Goal: Task Accomplishment & Management: Manage account settings

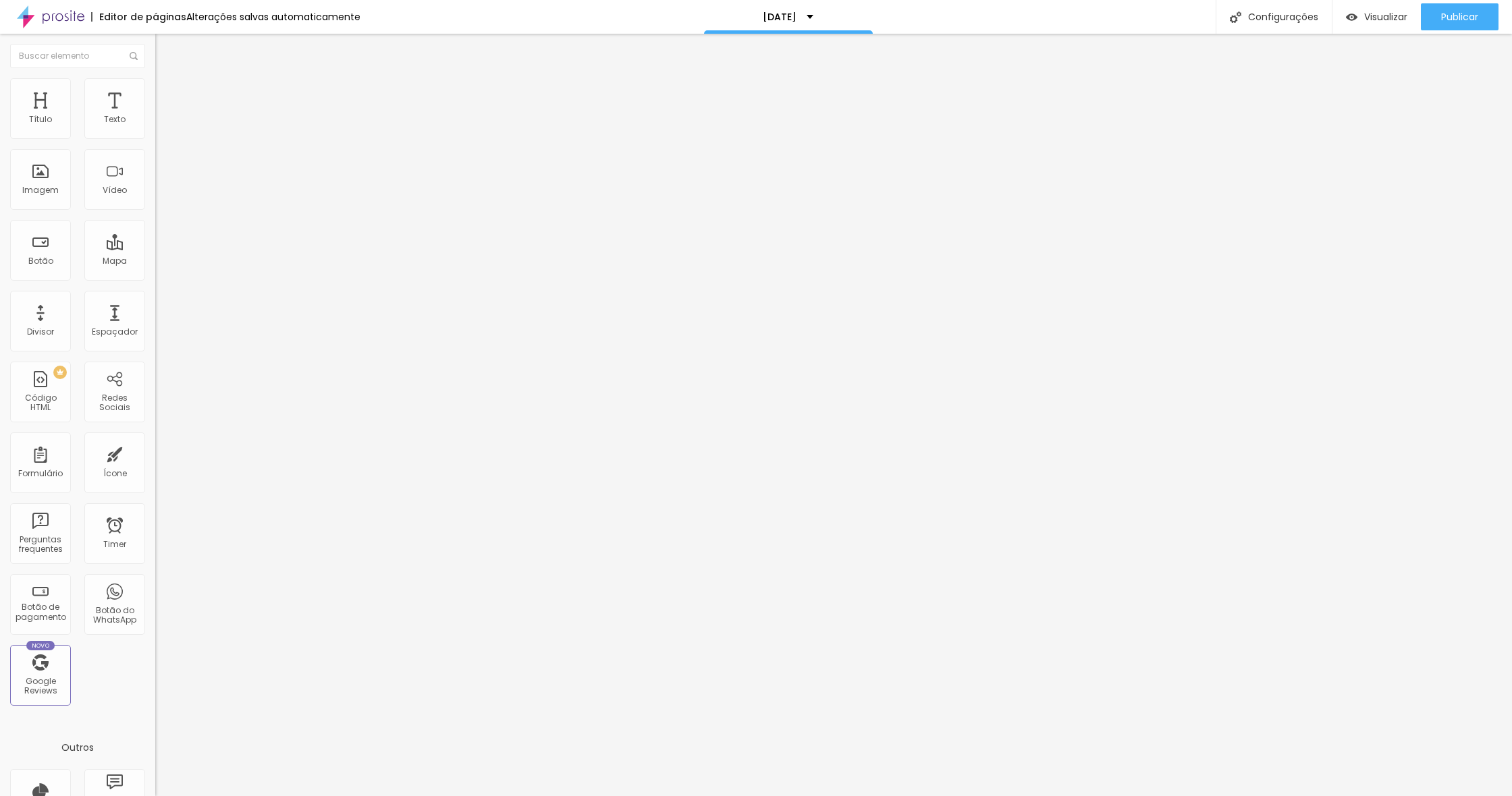
click at [155, 116] on span "Trocar imagem" at bounding box center [192, 110] width 74 height 11
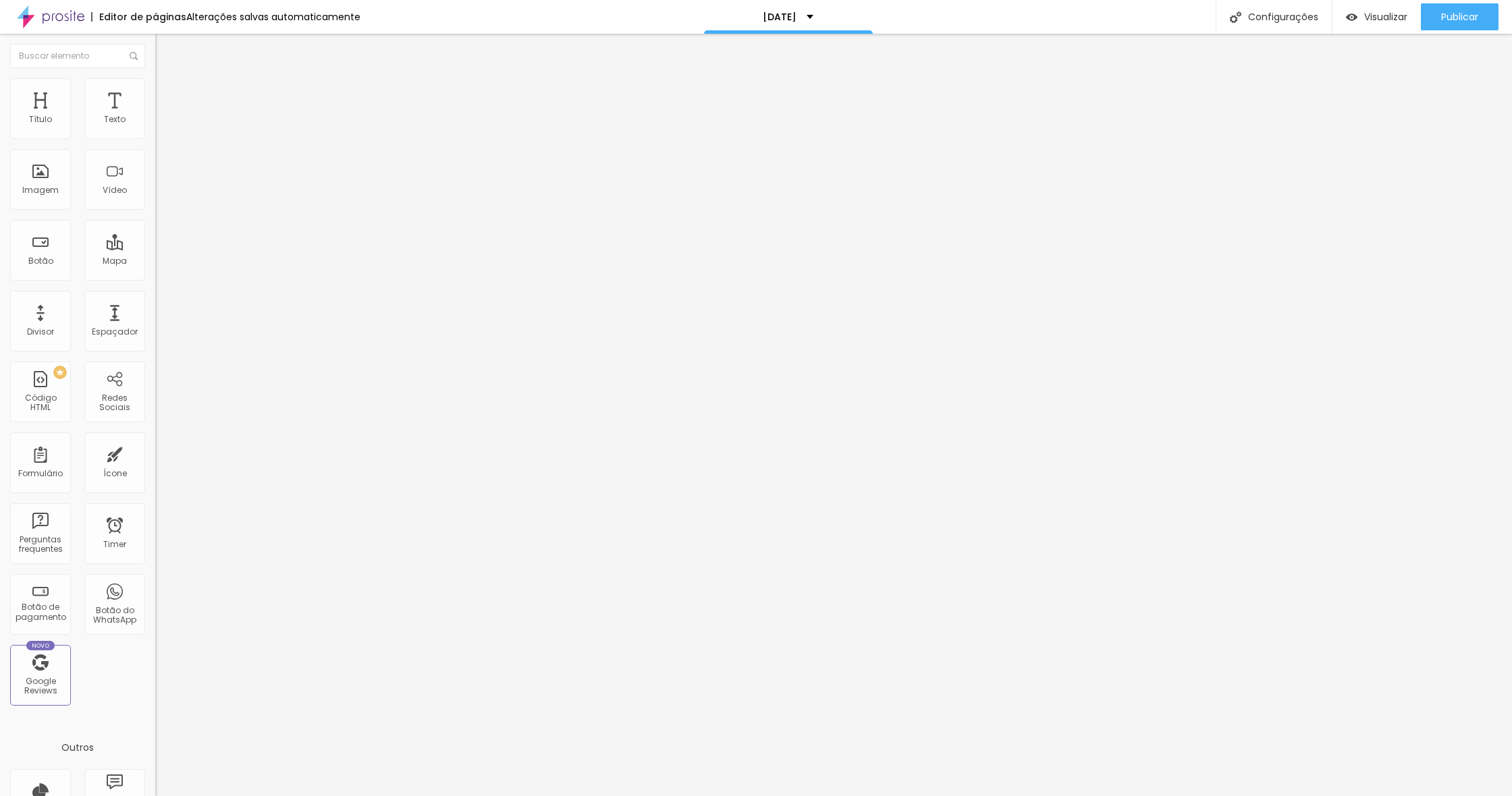
click at [155, 116] on span "Trocar imagem" at bounding box center [192, 110] width 74 height 11
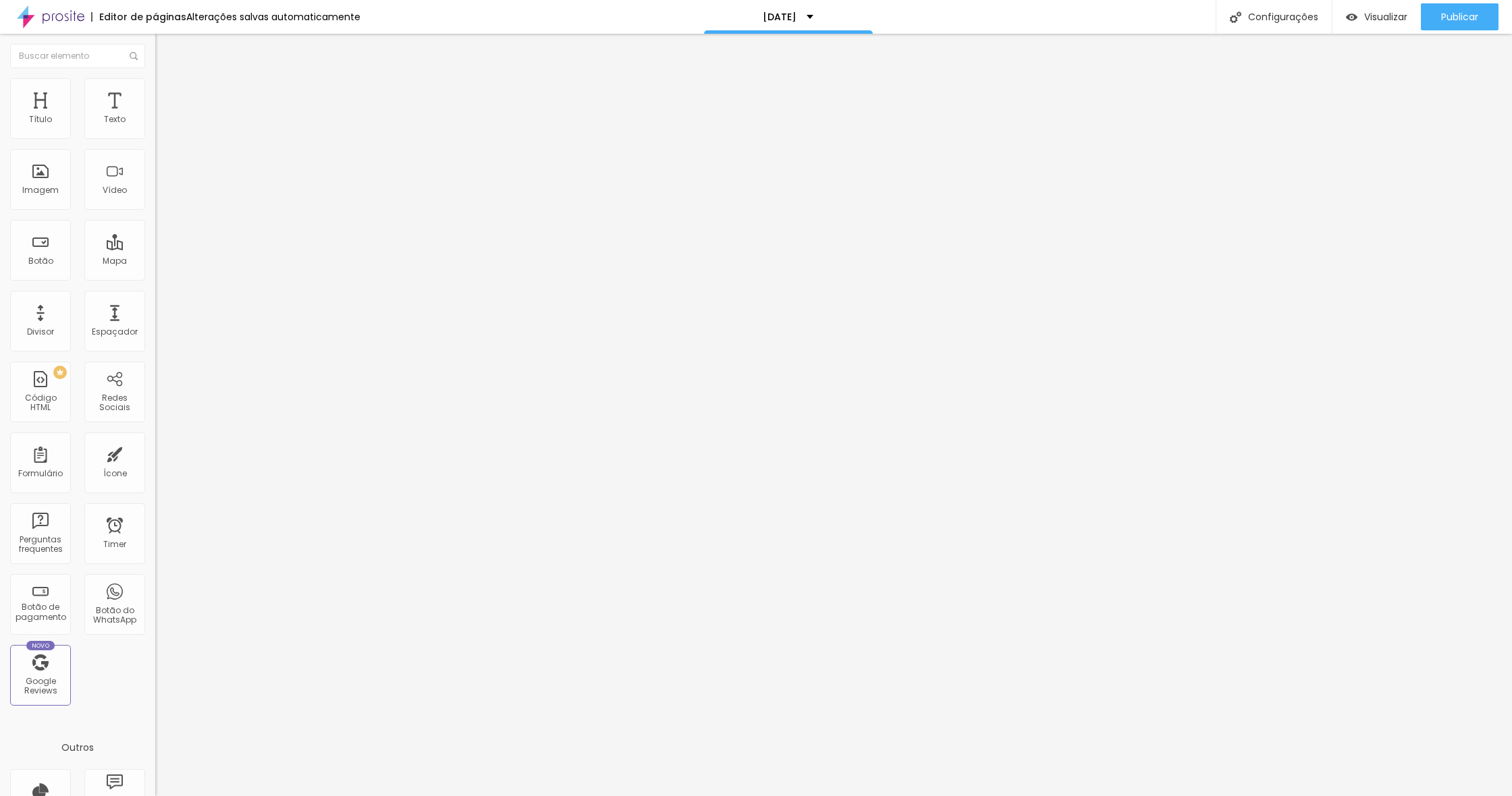
click at [155, 116] on span "Trocar imagem" at bounding box center [192, 110] width 74 height 11
click at [163, 127] on input "[DATE] 21:00" at bounding box center [194, 120] width 60 height 14
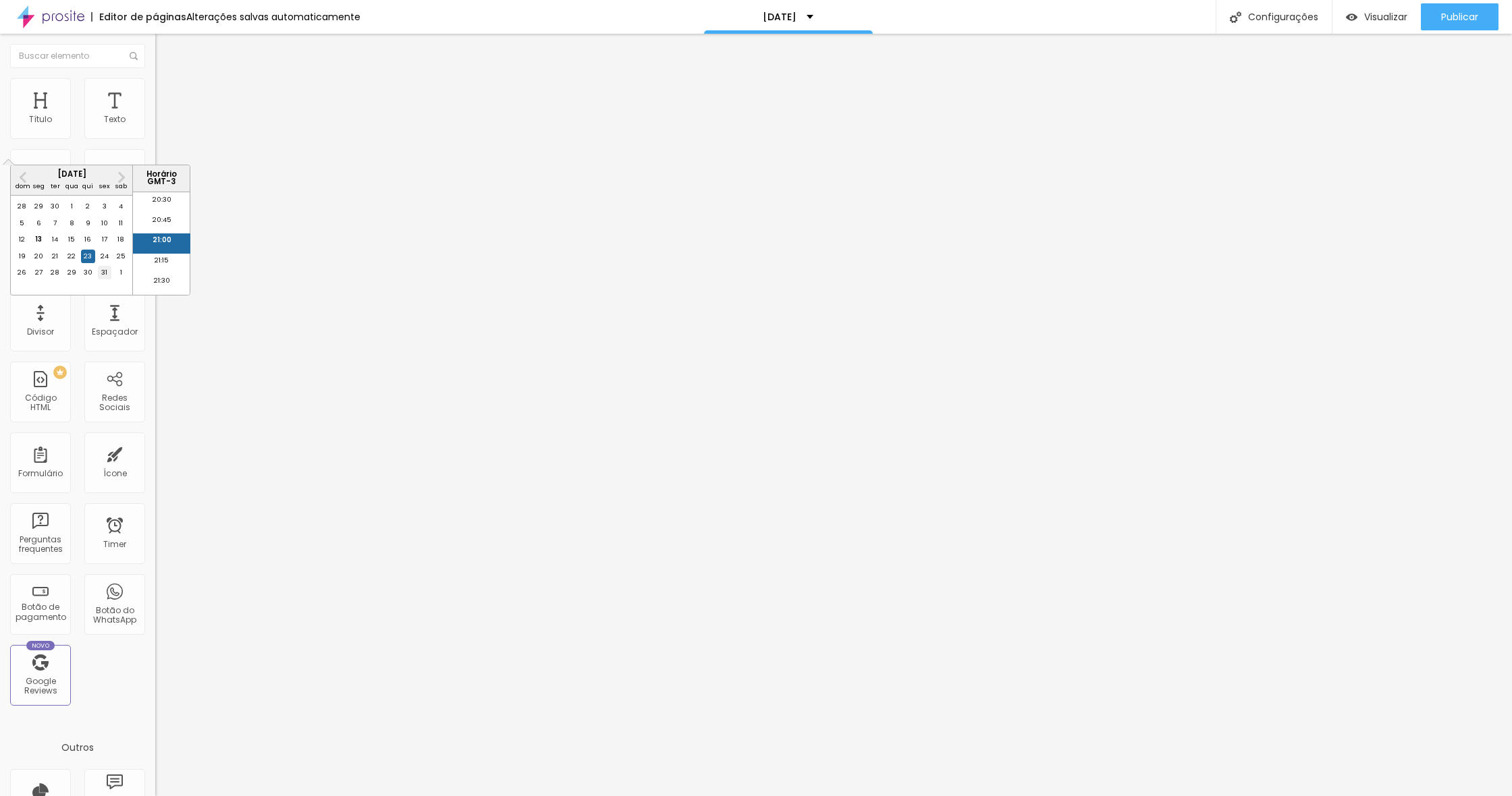
click at [105, 279] on div "31" at bounding box center [105, 273] width 14 height 14
type input "[DATE] 21:00"
click at [168, 246] on li "21:00" at bounding box center [161, 243] width 57 height 20
click at [155, 143] on span "Editar perguntas" at bounding box center [194, 137] width 77 height 11
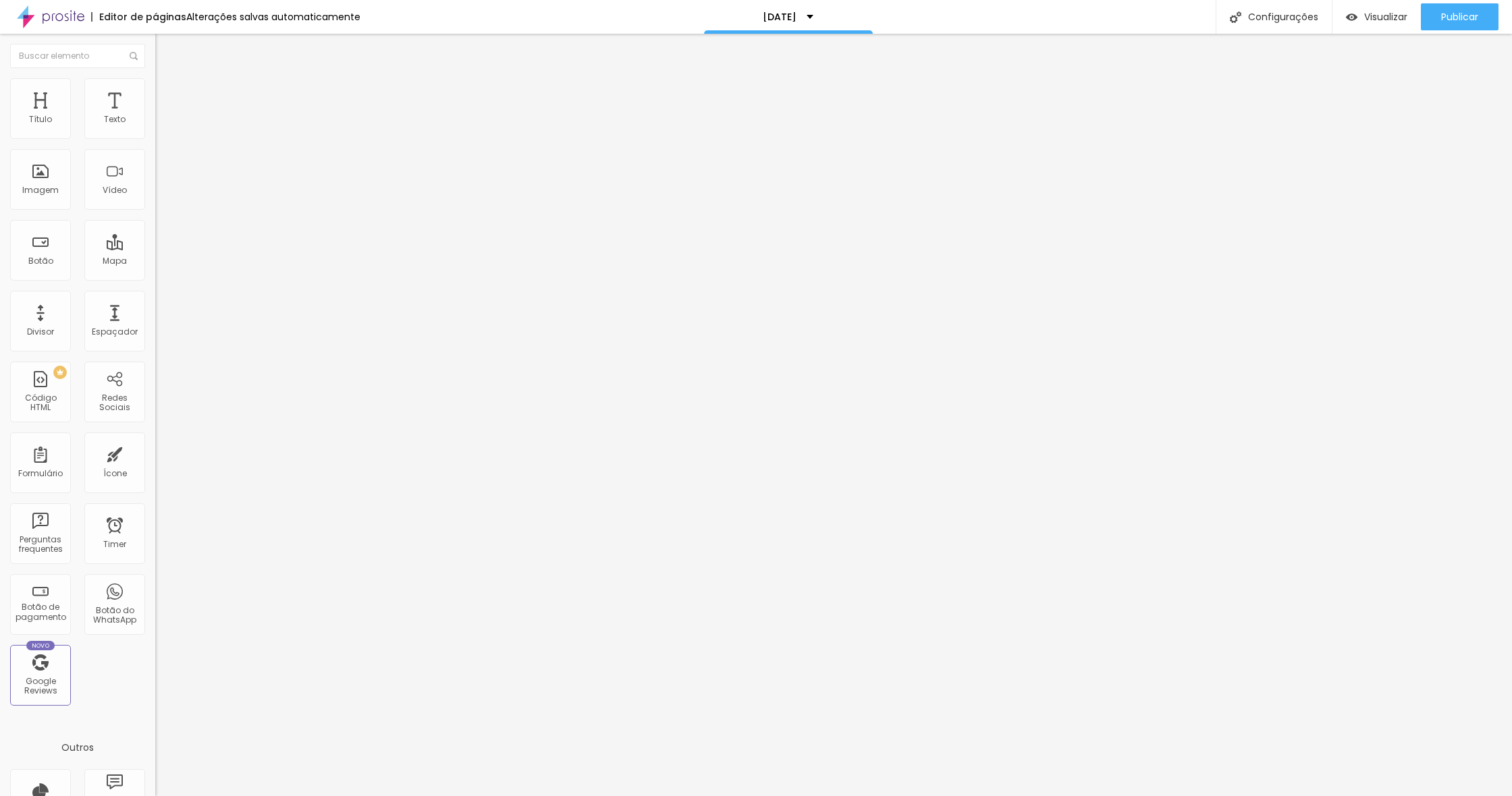
drag, startPoint x: 722, startPoint y: 374, endPoint x: 752, endPoint y: 374, distance: 30.0
drag, startPoint x: 799, startPoint y: 375, endPoint x: 818, endPoint y: 375, distance: 19.0
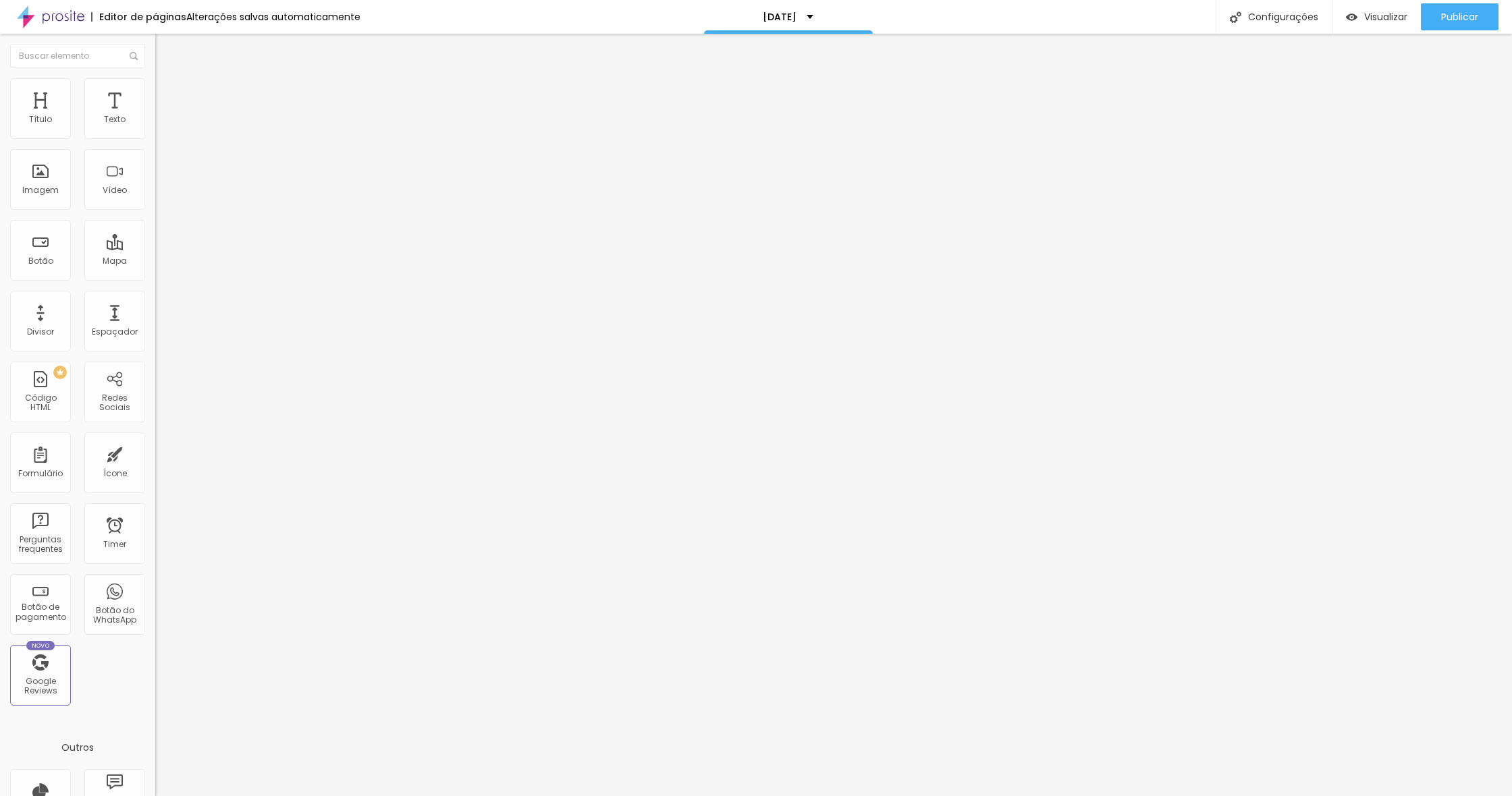
drag, startPoint x: 624, startPoint y: 393, endPoint x: 648, endPoint y: 393, distance: 24.0
drag, startPoint x: 751, startPoint y: 405, endPoint x: 768, endPoint y: 410, distance: 17.7
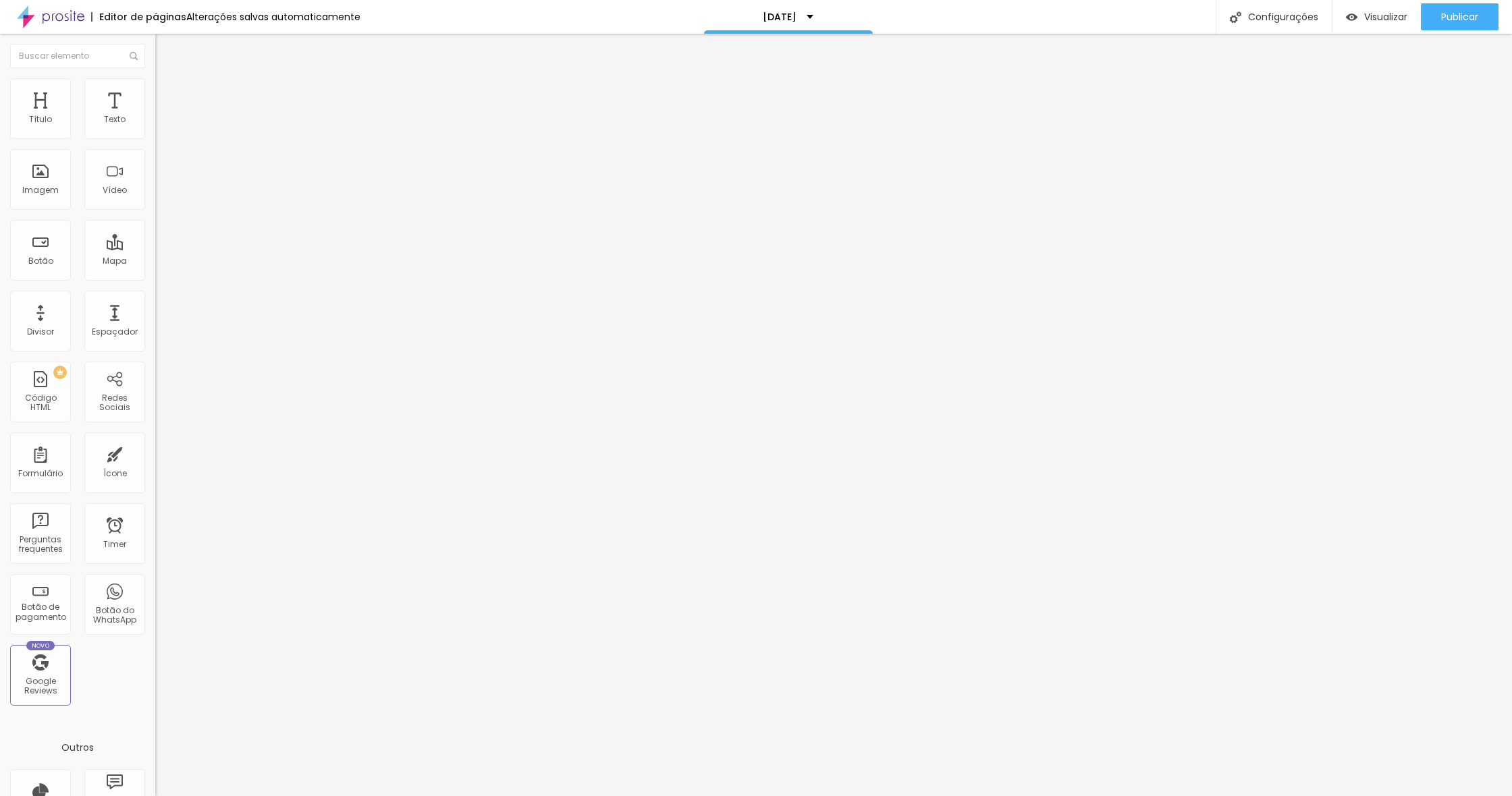
drag, startPoint x: 794, startPoint y: 404, endPoint x: 803, endPoint y: 404, distance: 9.0
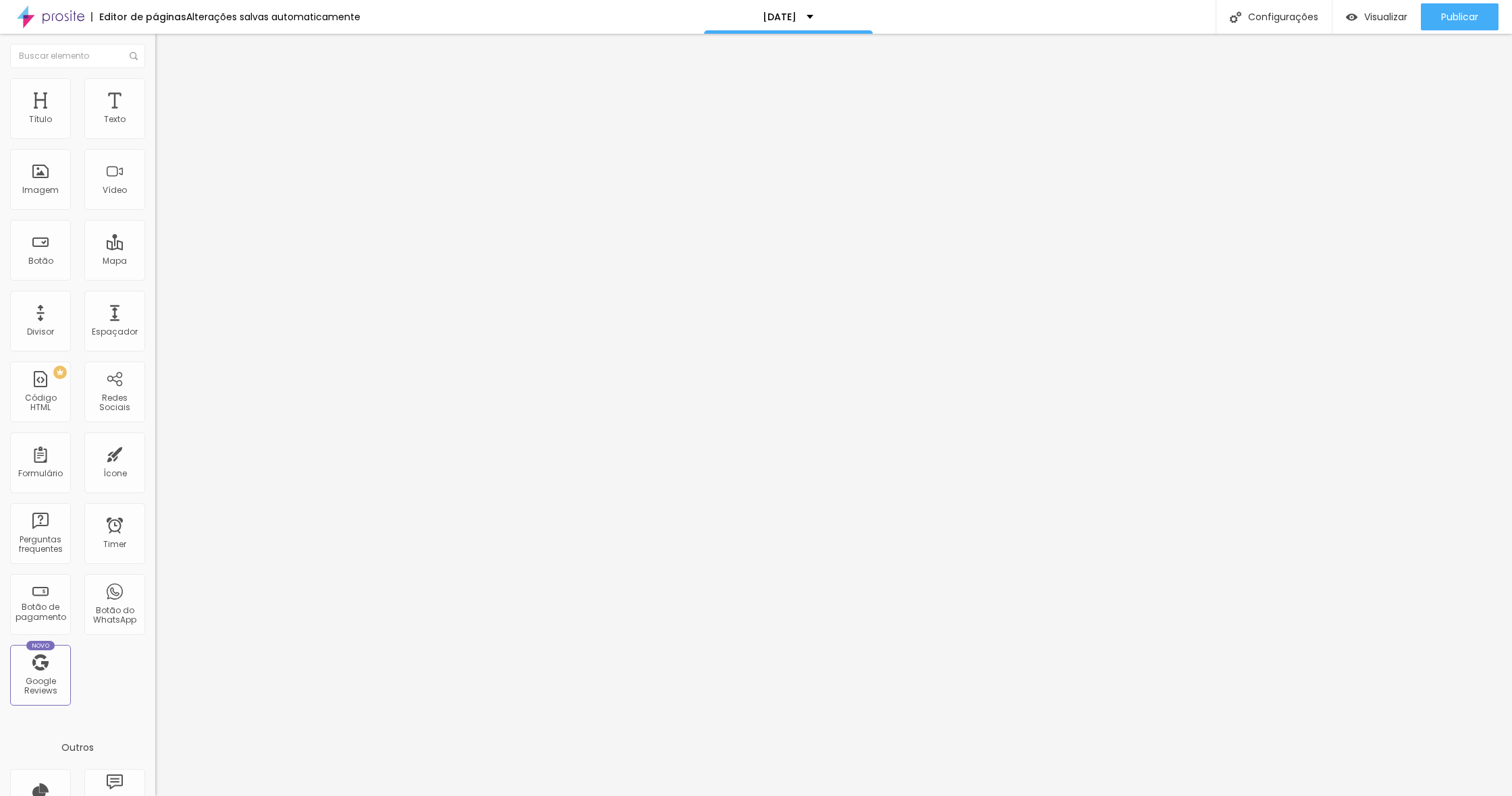
click at [155, 143] on span "Editar perguntas" at bounding box center [194, 137] width 77 height 11
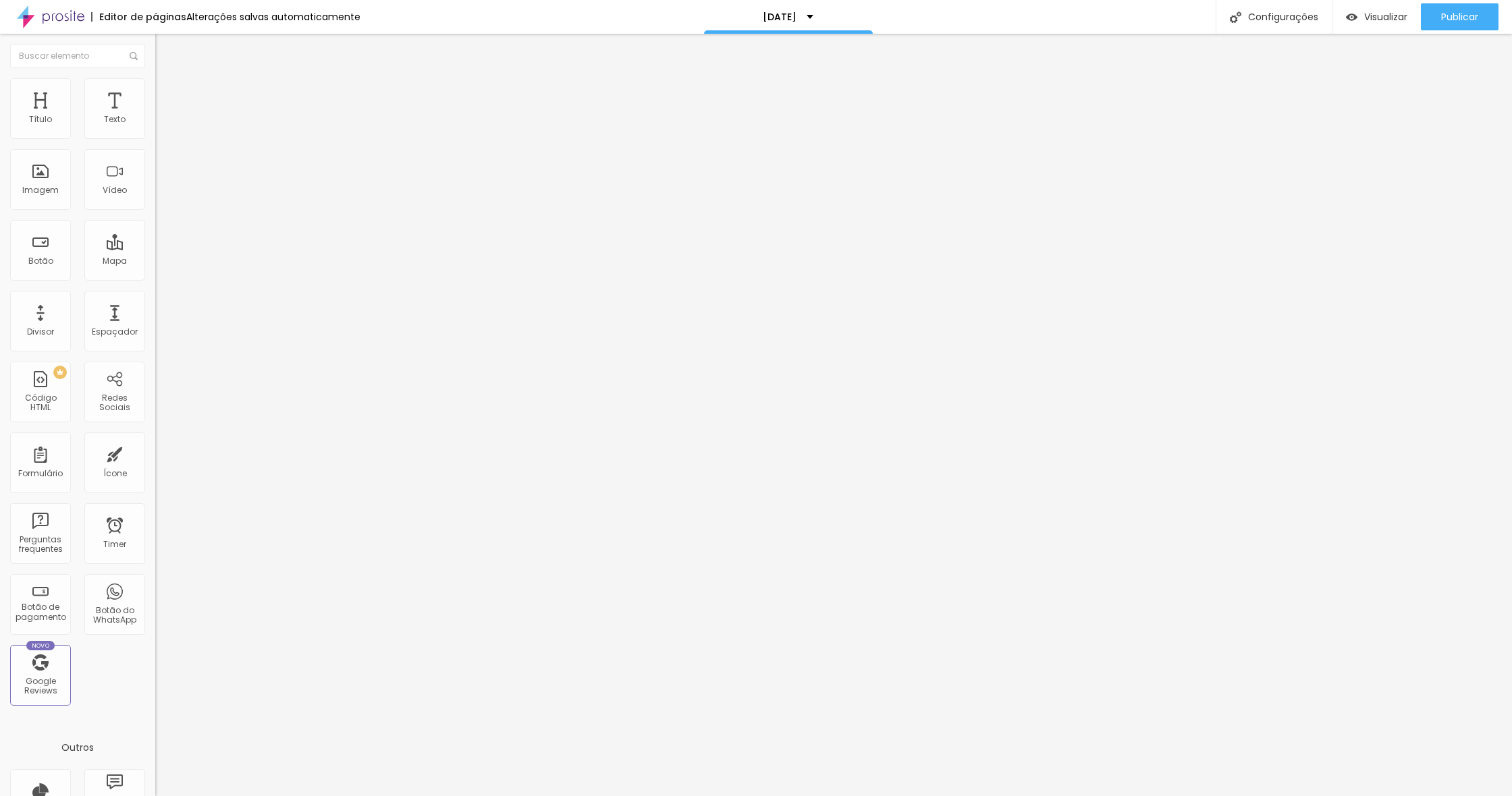
drag, startPoint x: 642, startPoint y: 397, endPoint x: 634, endPoint y: 395, distance: 8.2
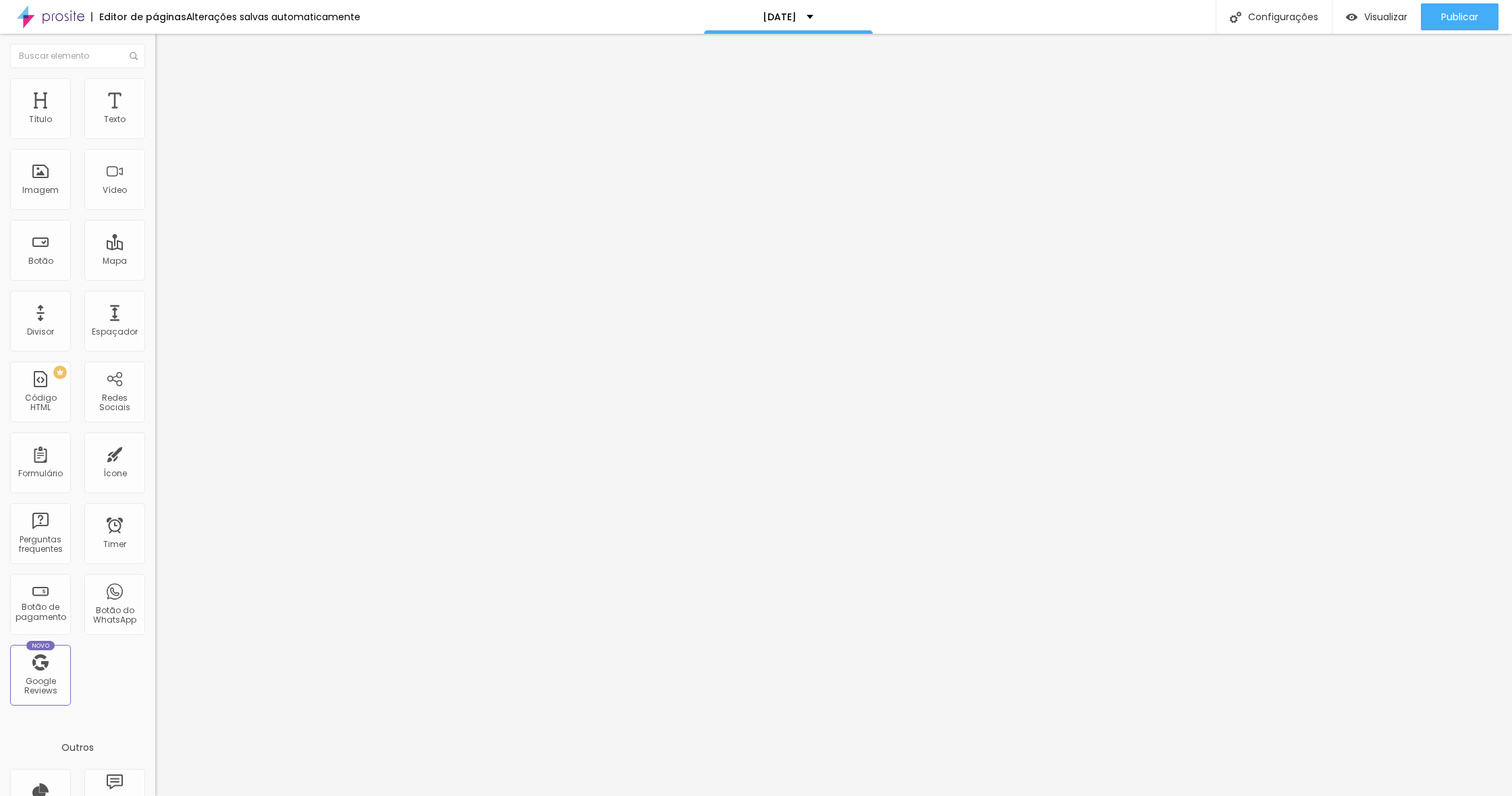
click at [155, 127] on input "espaço plenitude cafelandia" at bounding box center [236, 120] width 162 height 14
type input "rellicarium fotografia | por [PERSON_NAME]"
click at [155, 515] on div "WhatsApp" at bounding box center [233, 608] width 155 height 186
drag, startPoint x: 51, startPoint y: 249, endPoint x: 68, endPoint y: 249, distance: 17.0
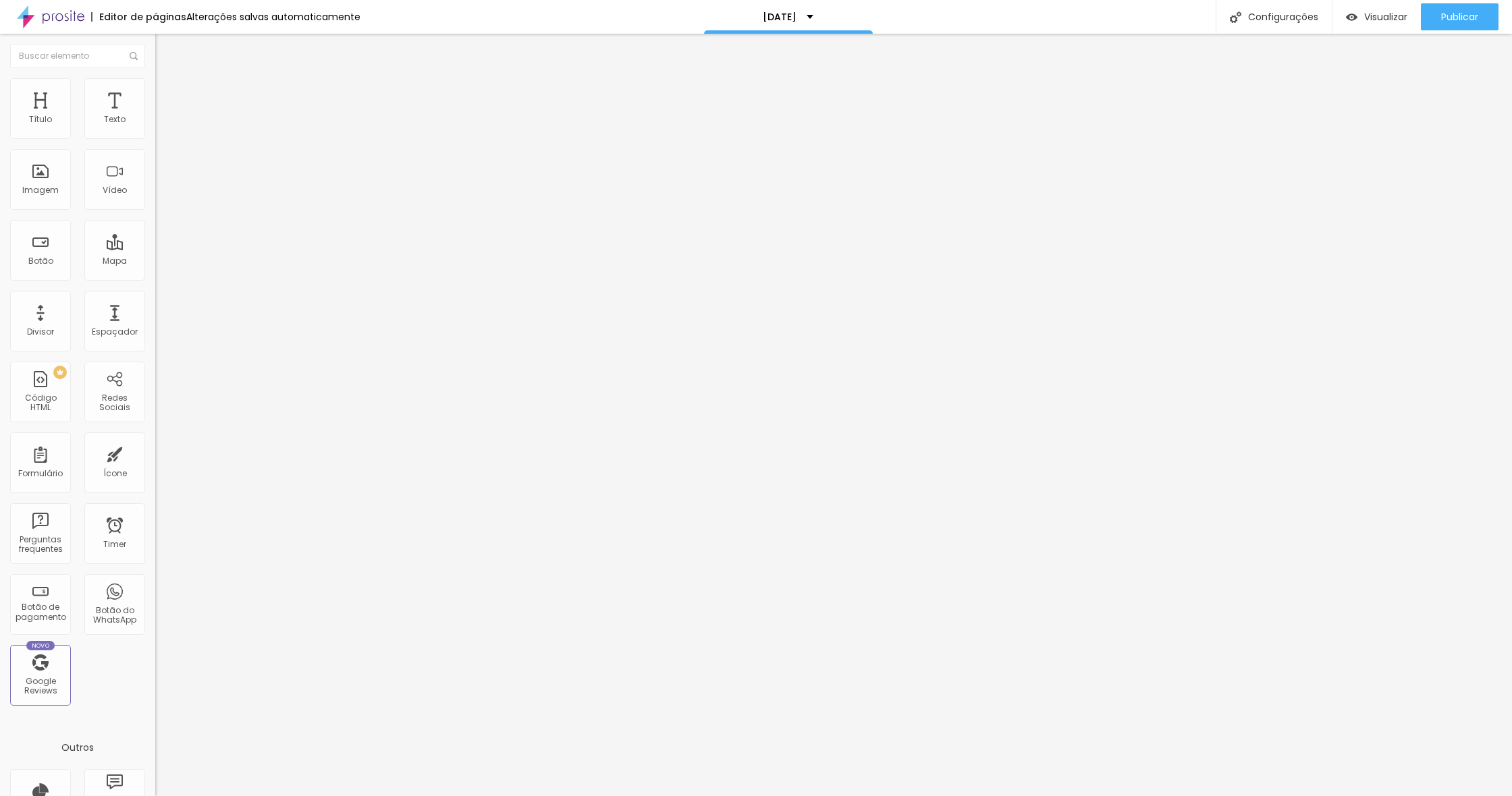
drag, startPoint x: 63, startPoint y: 249, endPoint x: 145, endPoint y: 249, distance: 82.0
click at [155, 249] on div "Instagram Rede social Instagram Endereço URL [URL][DOMAIN_NAME] Abrir em uma no…" at bounding box center [233, 536] width 155 height 862
type input "[URL][DOMAIN_NAME][PHONE_NUMBER]"
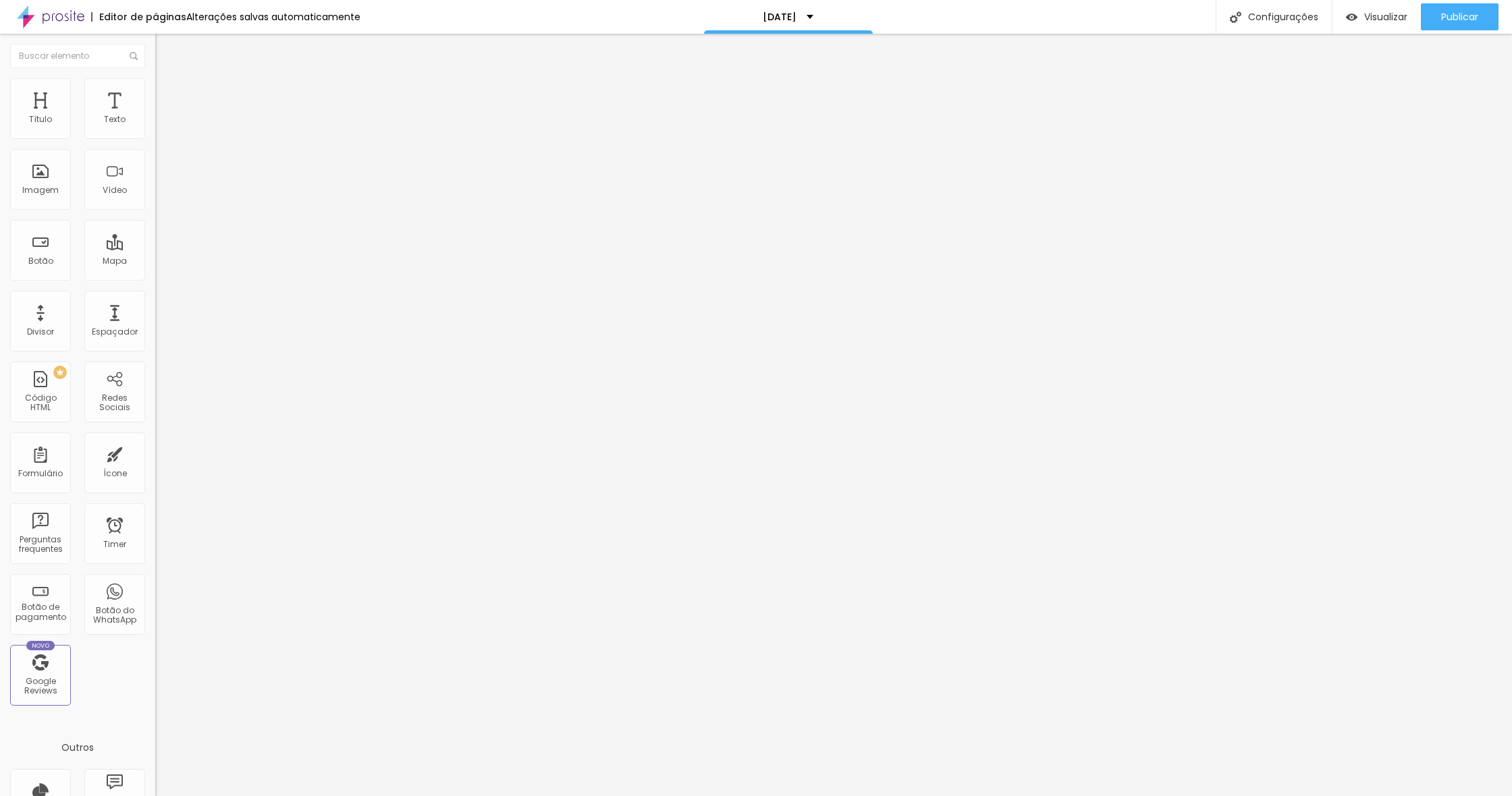
click at [155, 273] on div "Instagram" at bounding box center [233, 276] width 155 height 8
click at [155, 459] on input "[URL][DOMAIN_NAME]" at bounding box center [236, 465] width 162 height 14
drag, startPoint x: 111, startPoint y: 220, endPoint x: 31, endPoint y: 218, distance: 80.0
click at [155, 459] on input "[URL][DOMAIN_NAME]" at bounding box center [236, 465] width 162 height 14
type input "[URL][DOMAIN_NAME][DOMAIN_NAME]"
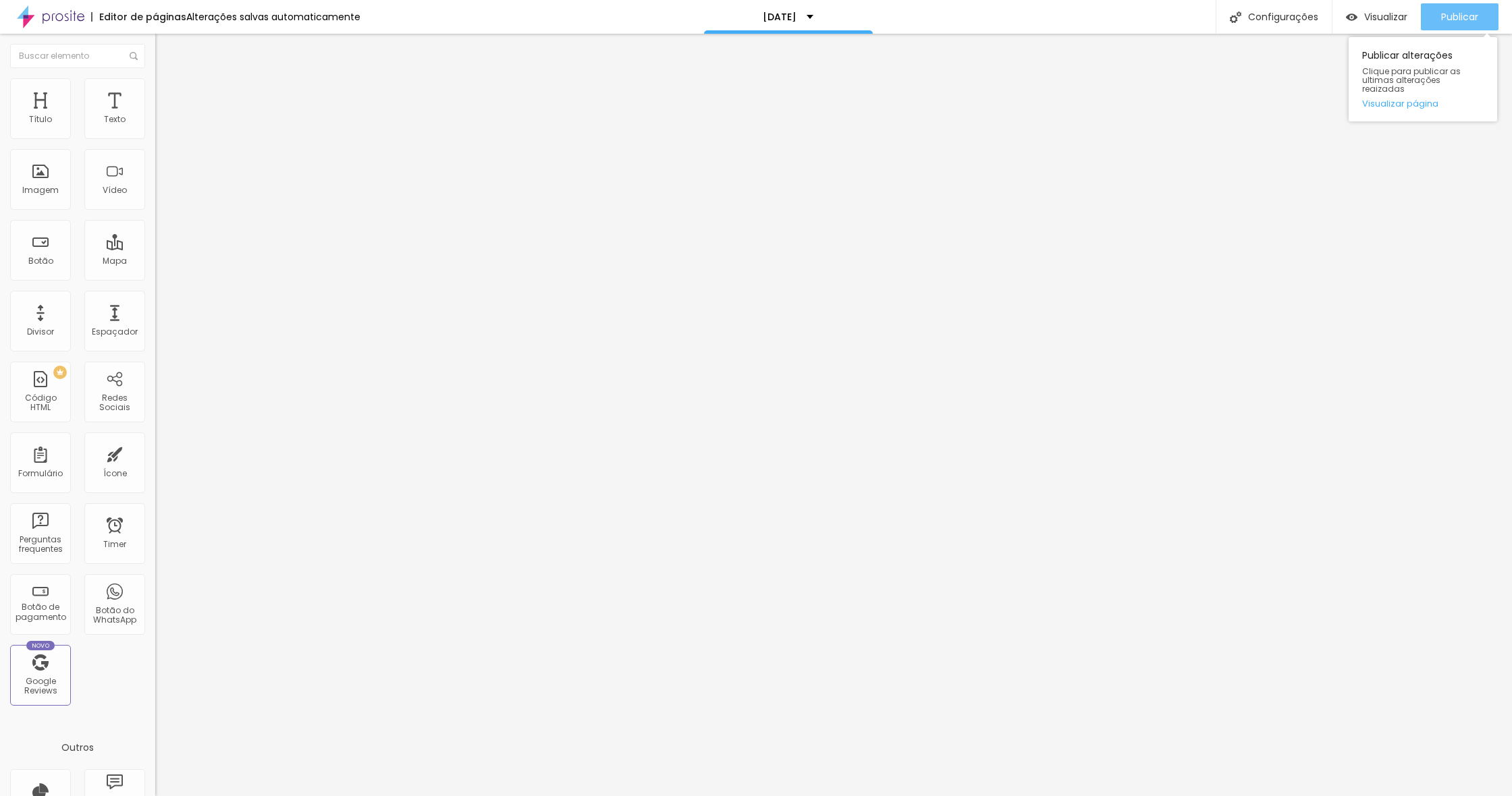
click at [1461, 18] on span "Publicar" at bounding box center [1459, 17] width 37 height 11
click at [1455, 21] on span "Publicar" at bounding box center [1459, 17] width 37 height 11
click at [1268, 29] on div "Configurações" at bounding box center [1273, 17] width 116 height 34
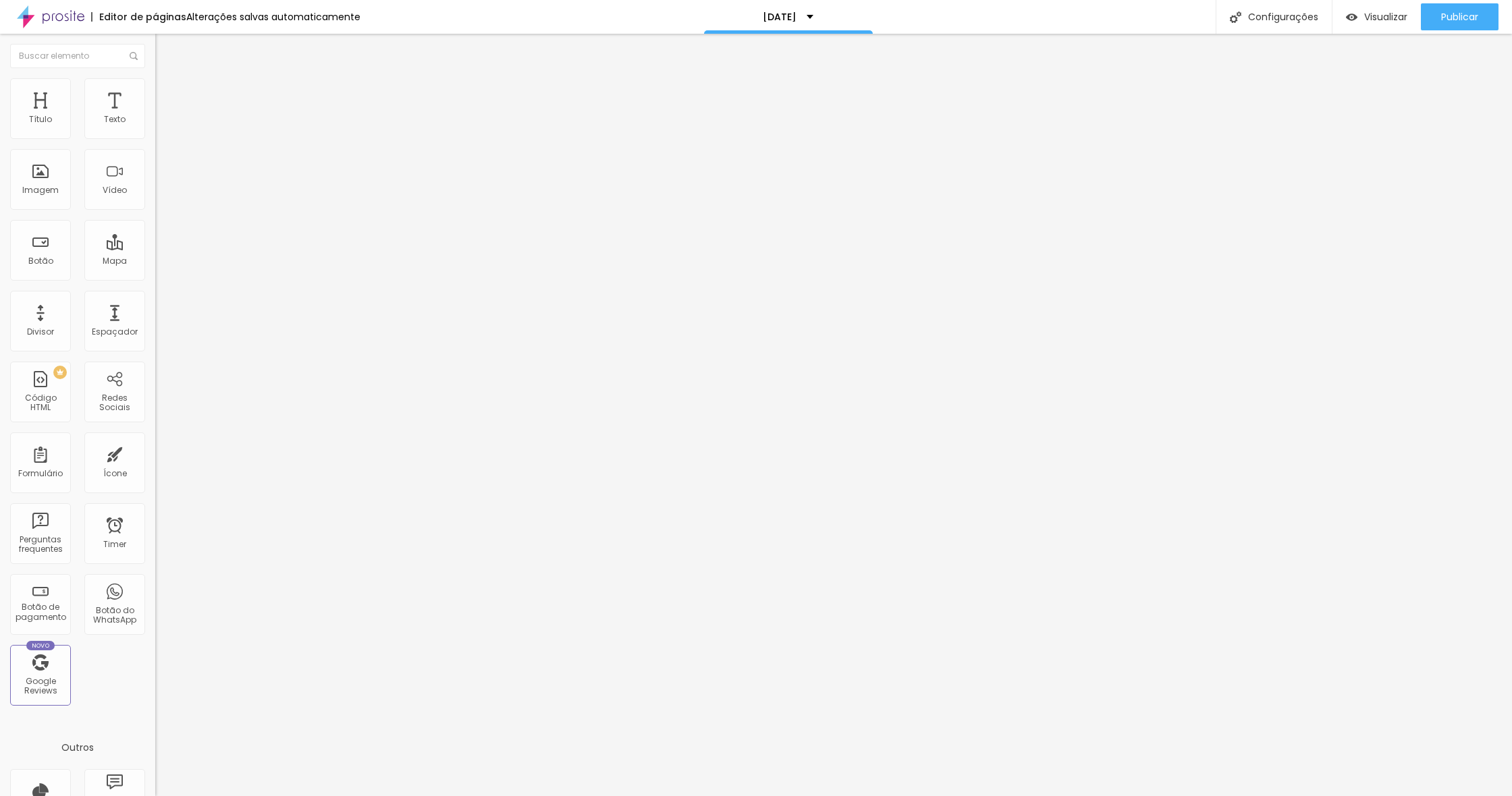
click at [1000, 795] on div at bounding box center [756, 810] width 1512 height 12
click at [1443, 17] on span "Publicar" at bounding box center [1459, 17] width 37 height 11
click at [1358, 21] on div "Visualizar" at bounding box center [1376, 17] width 62 height 11
click at [155, 116] on span "Trocar imagem" at bounding box center [192, 110] width 74 height 11
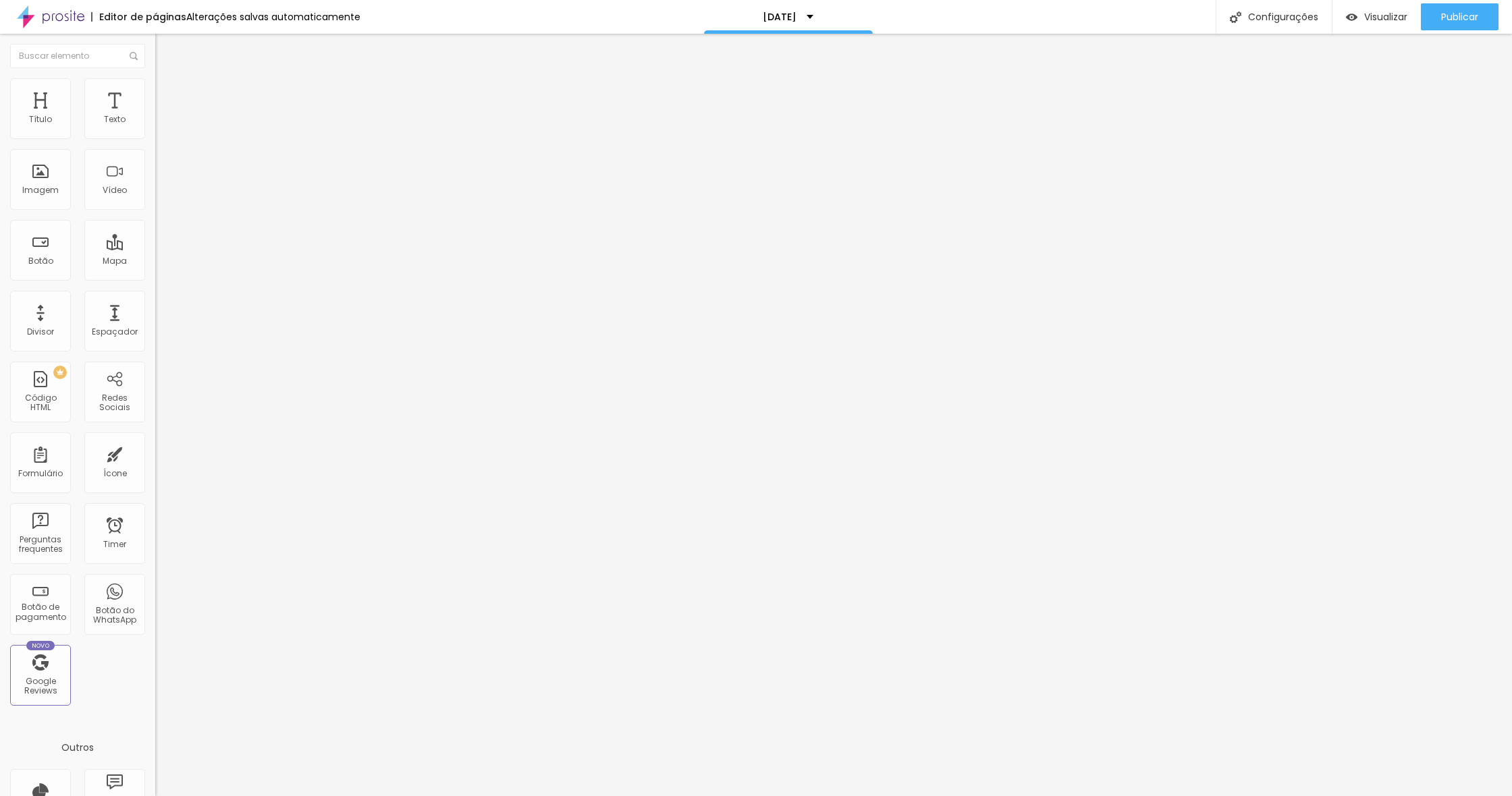
click at [155, 116] on span "Trocar imagem" at bounding box center [192, 110] width 74 height 11
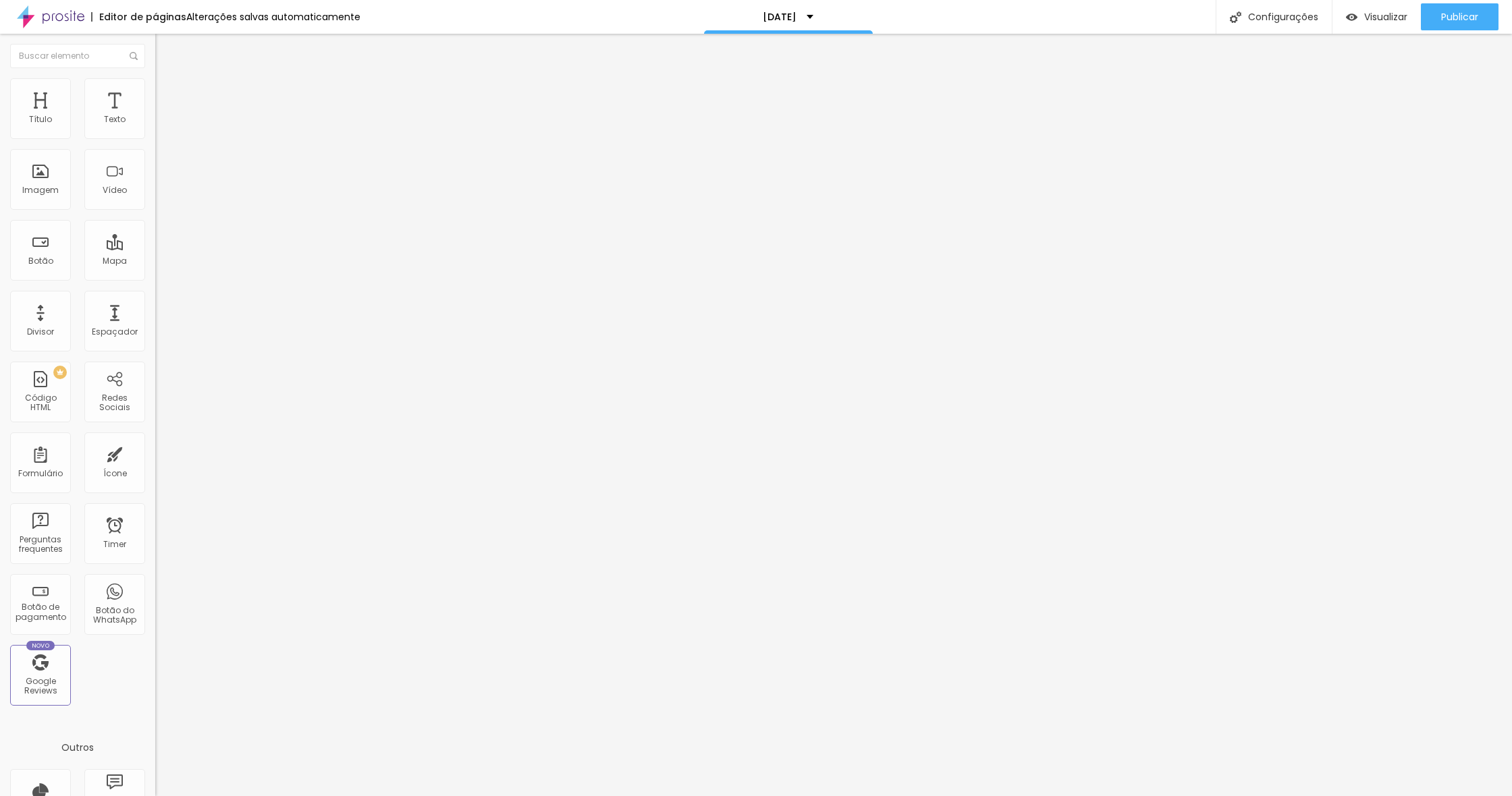
click at [1440, 31] on div "Publicar alterações Clique para publicar as ultimas alterações reaizadas Visual…" at bounding box center [1422, 75] width 148 height 91
click at [1446, 20] on span "Publicar" at bounding box center [1459, 17] width 37 height 11
click at [1367, 12] on span "Visualizar" at bounding box center [1385, 17] width 43 height 11
